Goal: Task Accomplishment & Management: Manage account settings

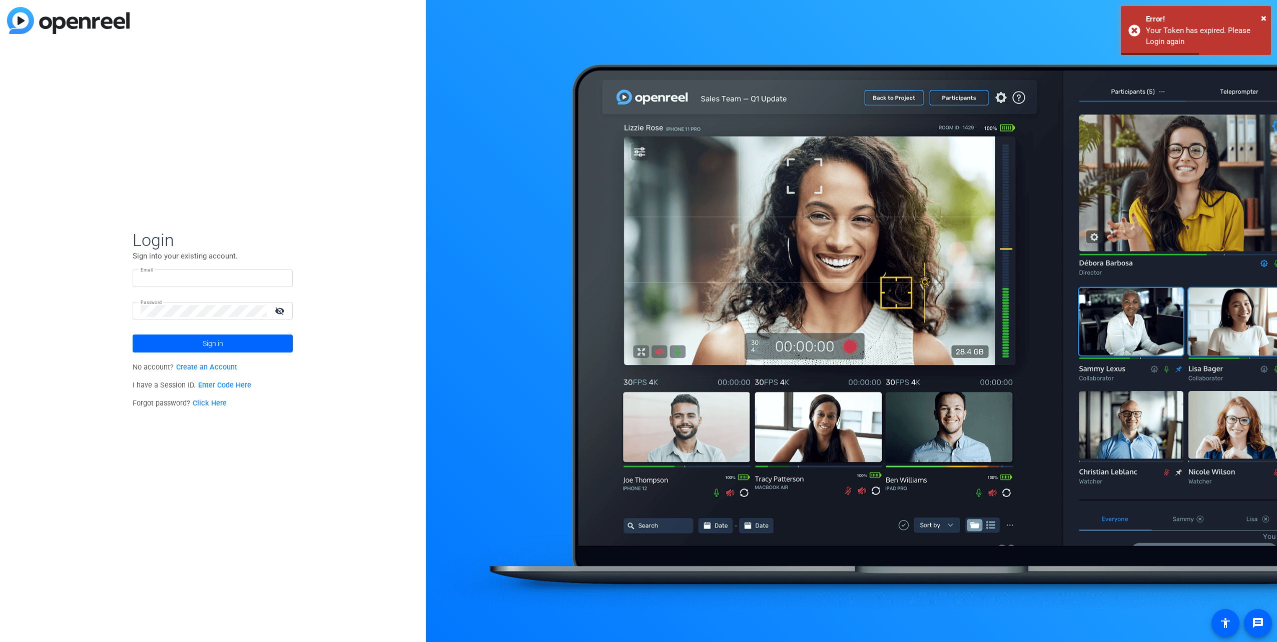
type input "[EMAIL_ADDRESS][DOMAIN_NAME]"
click at [286, 307] on mat-icon "visibility_off" at bounding box center [281, 311] width 24 height 15
click at [283, 307] on mat-icon "visibility" at bounding box center [281, 311] width 24 height 15
click at [250, 343] on span at bounding box center [213, 344] width 160 height 24
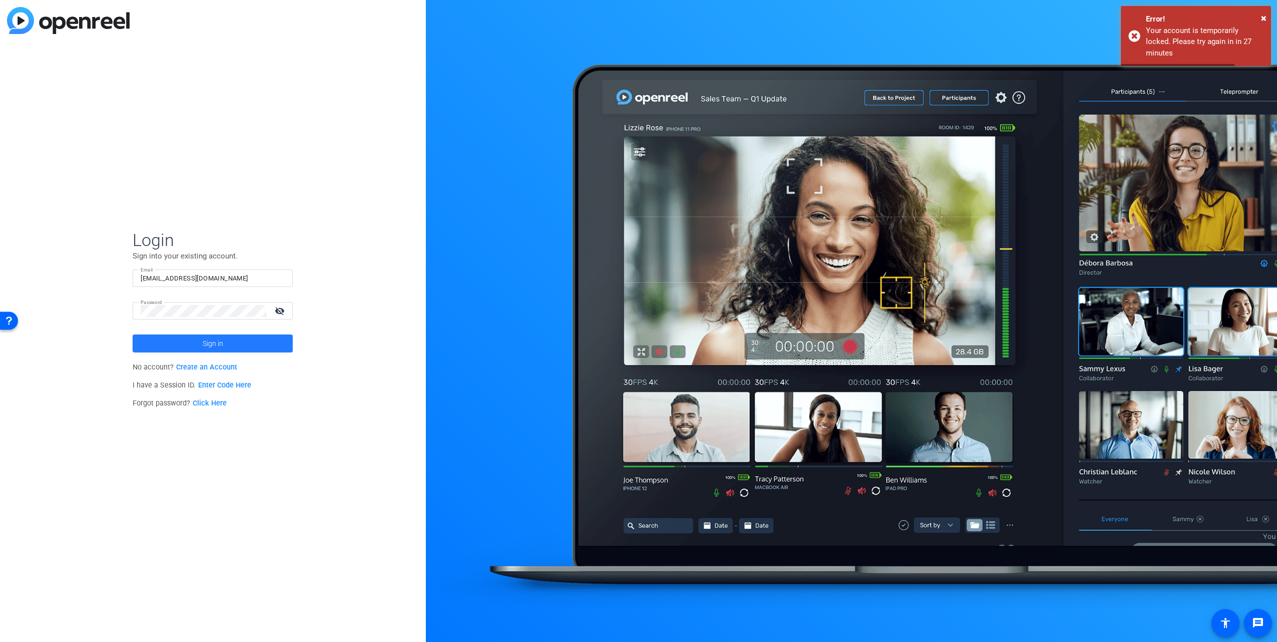
click at [250, 343] on span at bounding box center [213, 344] width 160 height 24
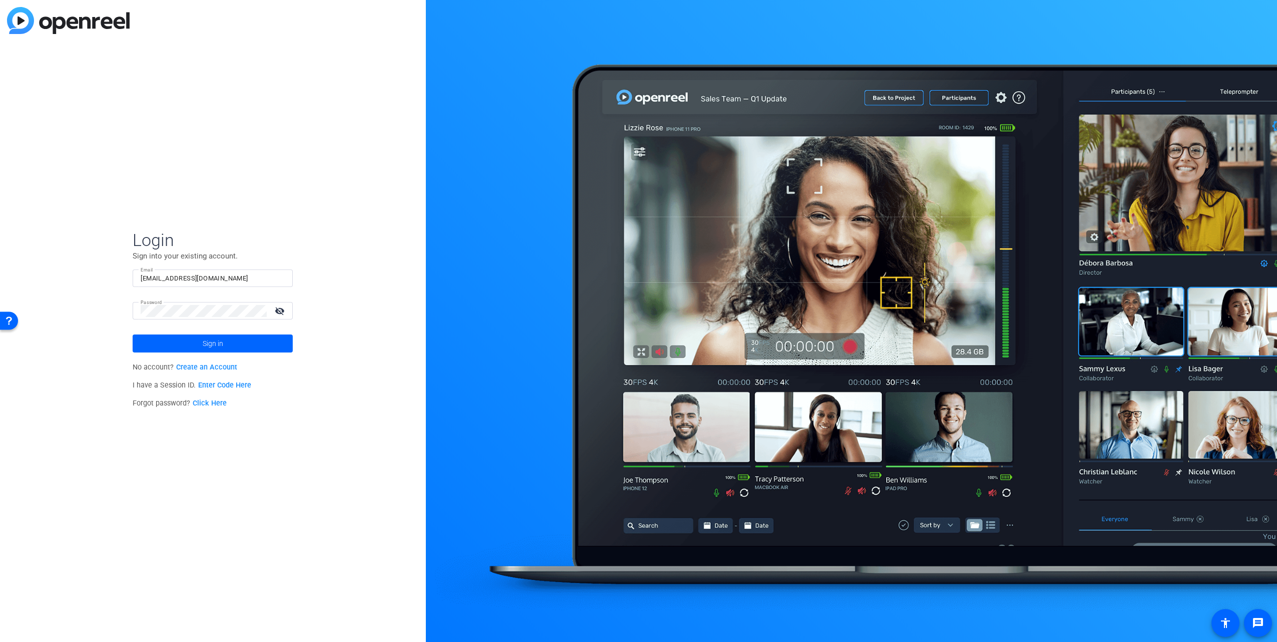
click at [253, 347] on span at bounding box center [213, 344] width 160 height 24
click at [212, 345] on span "Sign in" at bounding box center [213, 343] width 21 height 25
click at [349, 261] on div "Login Sign into your existing account. Email [EMAIL_ADDRESS][DOMAIN_NAME] Passw…" at bounding box center [213, 321] width 426 height 642
click at [279, 312] on mat-icon "visibility_off" at bounding box center [281, 311] width 24 height 15
click at [354, 249] on div "Login Sign into your existing account. Email [EMAIL_ADDRESS][DOMAIN_NAME] Passw…" at bounding box center [213, 321] width 426 height 642
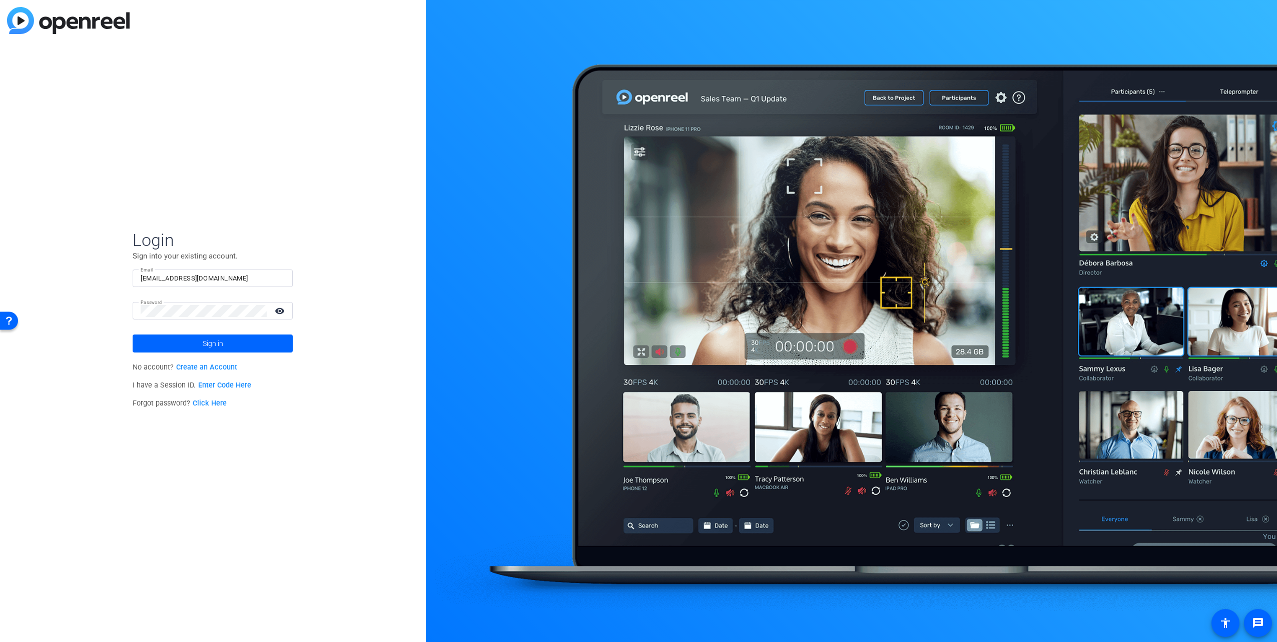
click at [196, 121] on div "Login Sign into your existing account. Email [EMAIL_ADDRESS][DOMAIN_NAME] Passw…" at bounding box center [213, 321] width 426 height 642
click at [349, 332] on div "Login Sign into your existing account. Email [EMAIL_ADDRESS][DOMAIN_NAME] Passw…" at bounding box center [213, 321] width 426 height 642
click at [353, 281] on div "Login Sign into your existing account. Email [EMAIL_ADDRESS][DOMAIN_NAME] Passw…" at bounding box center [213, 321] width 426 height 642
drag, startPoint x: 240, startPoint y: 346, endPoint x: 306, endPoint y: 316, distance: 72.3
click at [306, 316] on div "Login Sign into your existing account. Email [EMAIL_ADDRESS][DOMAIN_NAME] Passw…" at bounding box center [213, 321] width 426 height 642
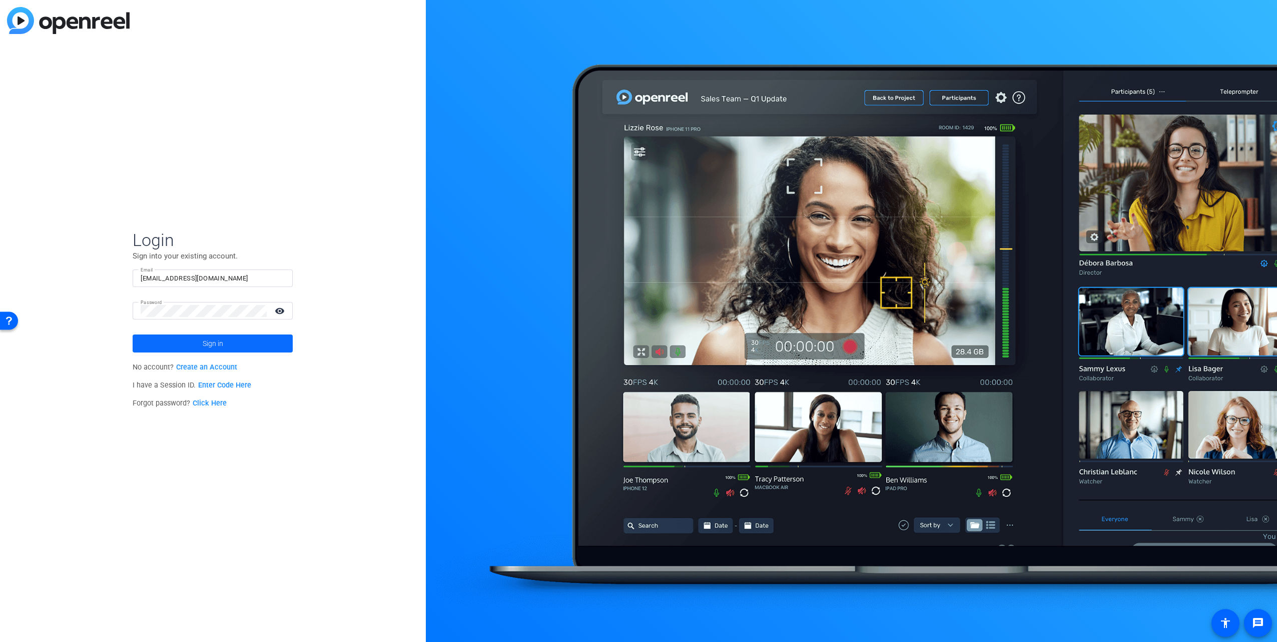
click at [249, 344] on span at bounding box center [213, 344] width 160 height 24
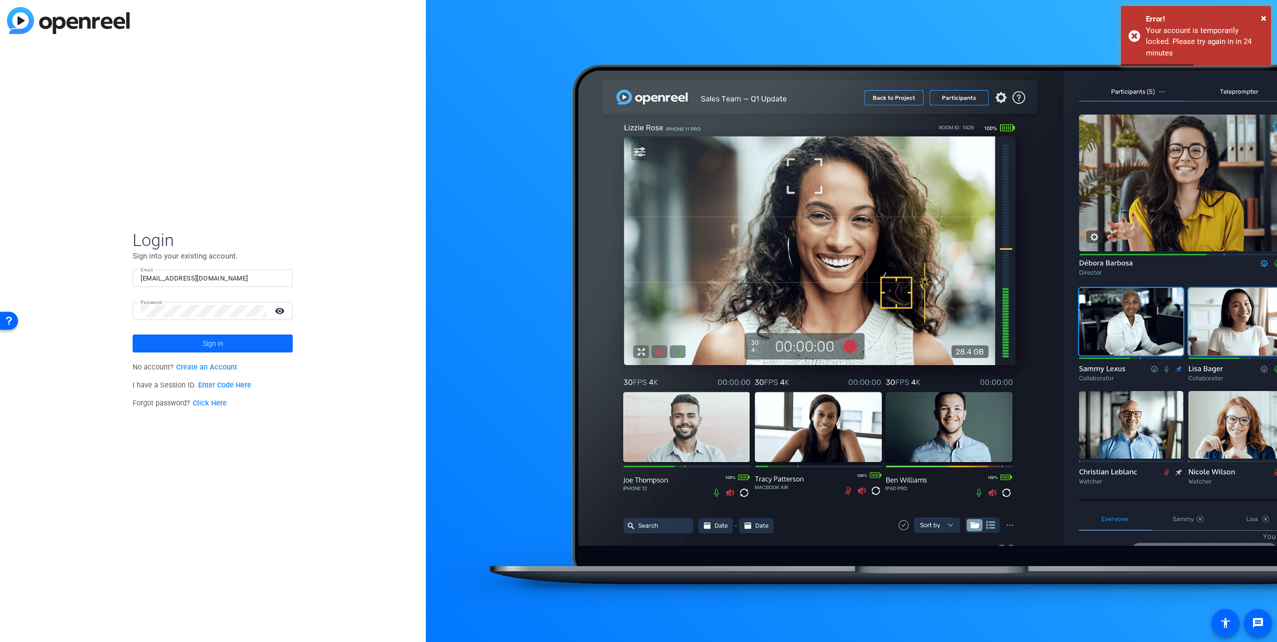
click at [249, 344] on span at bounding box center [213, 344] width 160 height 24
